Goal: Check status: Check status

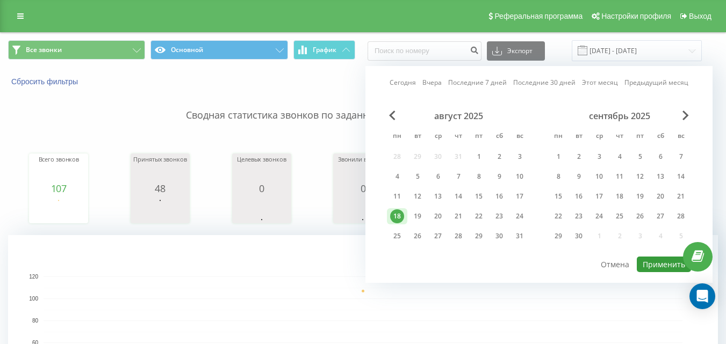
click at [669, 263] on button "Применить" at bounding box center [663, 265] width 54 height 16
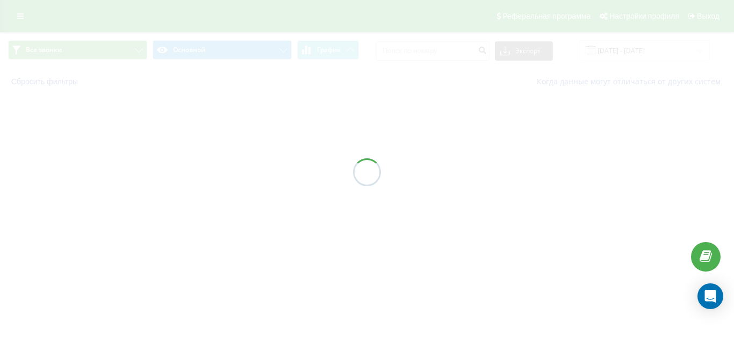
click at [664, 49] on div at bounding box center [367, 172] width 734 height 344
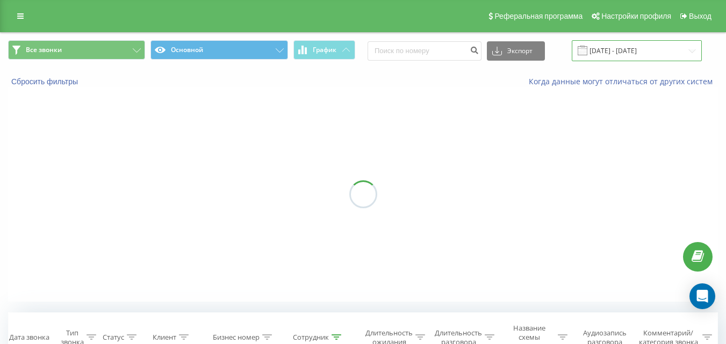
click at [641, 52] on input "[DATE] - [DATE]" at bounding box center [636, 50] width 130 height 21
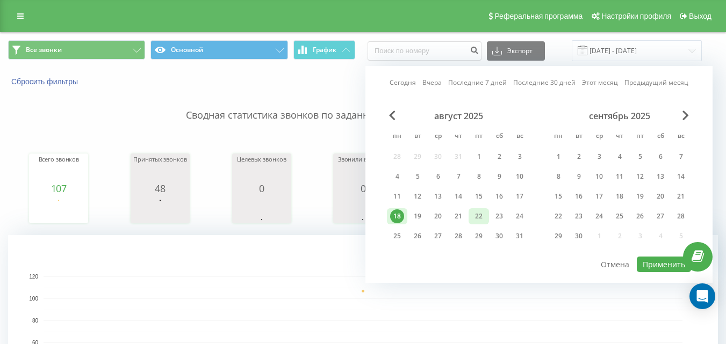
click at [471, 217] on div "22" at bounding box center [478, 216] width 20 height 16
click at [673, 267] on button "Применить" at bounding box center [663, 265] width 54 height 16
type input "[DATE] - [DATE]"
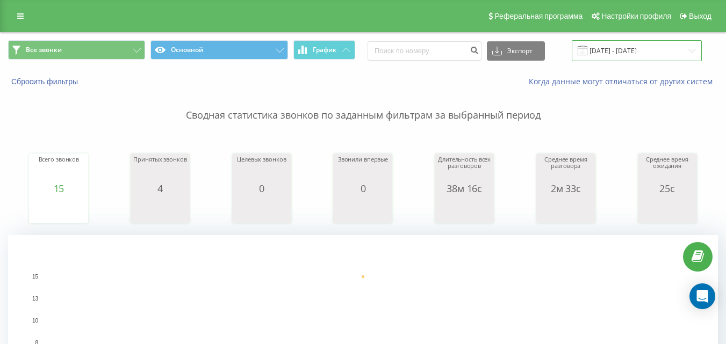
click at [659, 42] on input "[DATE] - [DATE]" at bounding box center [636, 50] width 130 height 21
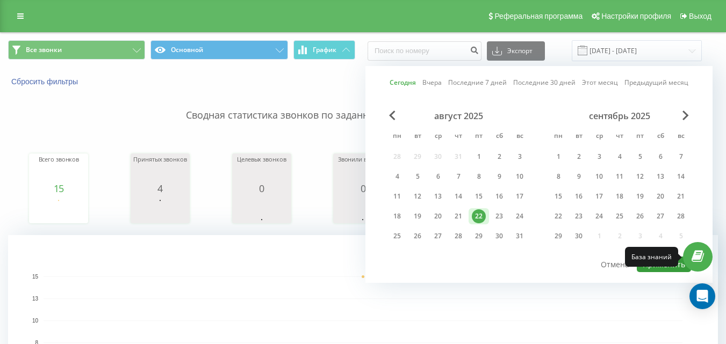
click at [672, 266] on button "Применить" at bounding box center [663, 265] width 54 height 16
